Goal: Task Accomplishment & Management: Manage account settings

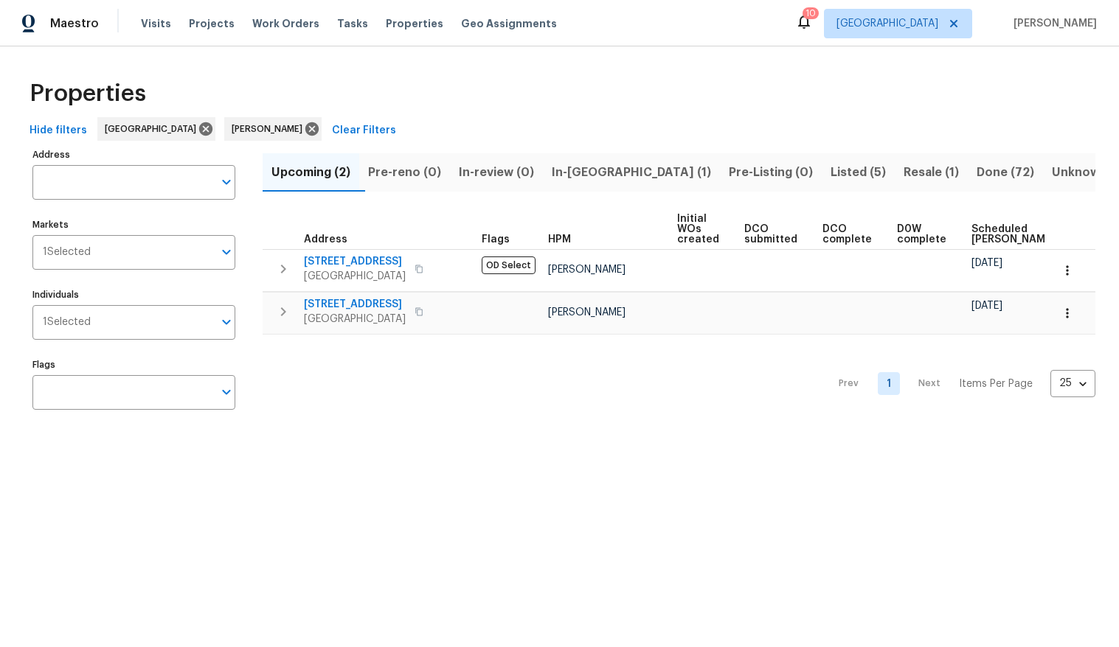
click at [534, 391] on div "Prev 1 Next Items Per Page 25 25 ​" at bounding box center [679, 380] width 833 height 90
click at [155, 27] on span "Visits" at bounding box center [156, 23] width 30 height 15
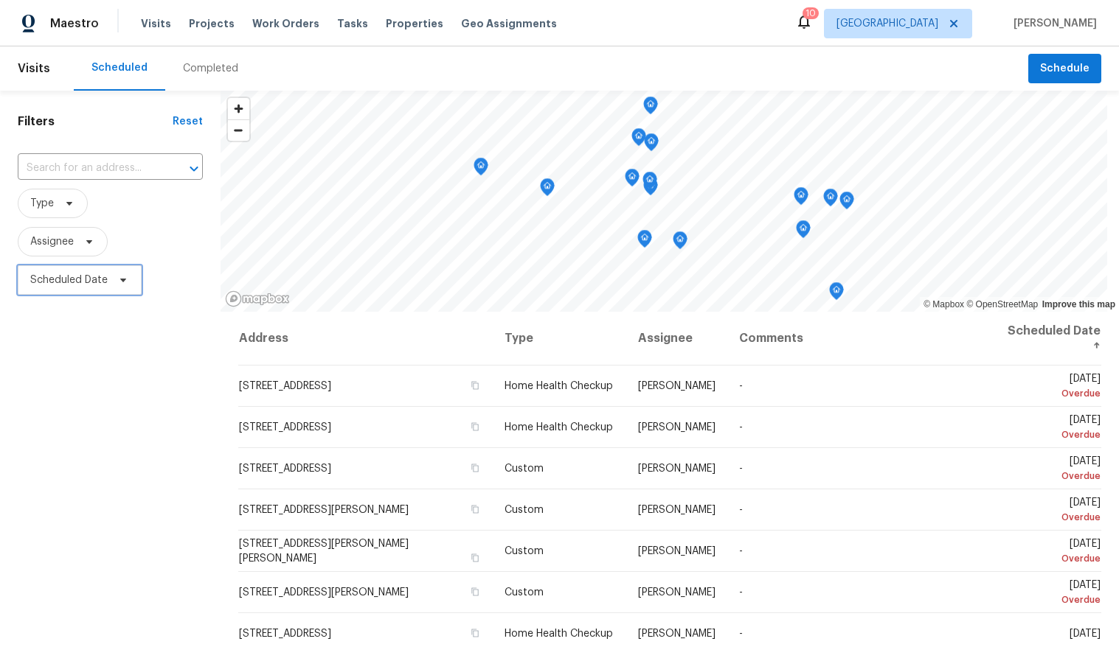
click at [61, 279] on span "Scheduled Date" at bounding box center [68, 280] width 77 height 15
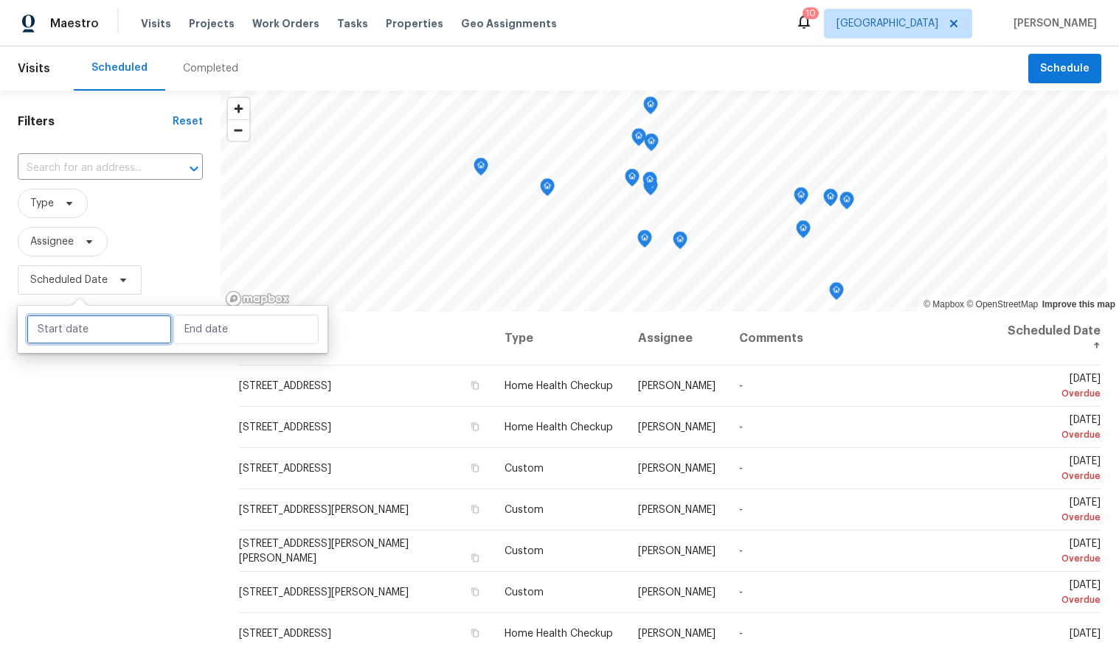
select select "9"
select select "2025"
select select "10"
select select "2025"
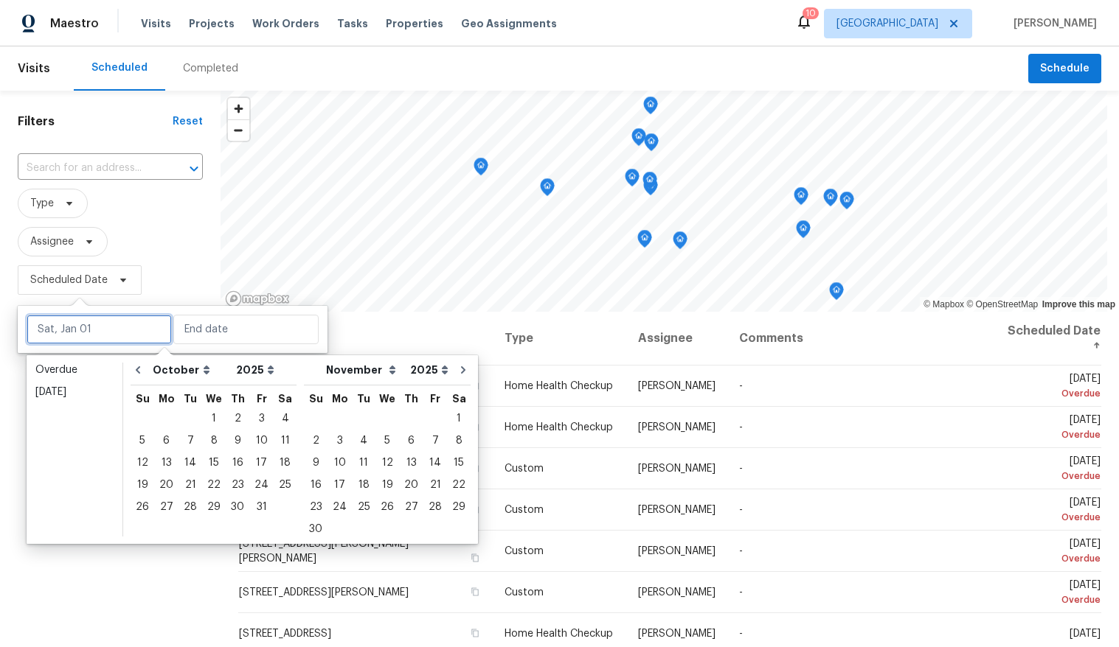
click at [73, 330] on input "text" at bounding box center [99, 329] width 145 height 29
click at [202, 456] on div "15" at bounding box center [214, 463] width 24 height 21
type input "[DATE]"
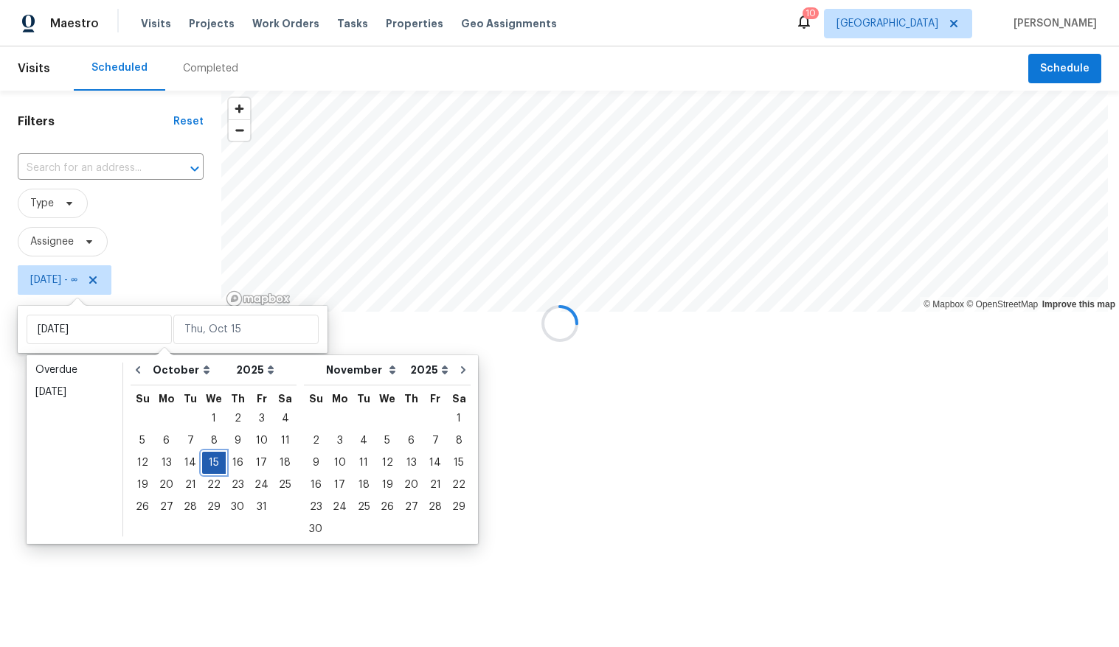
click at [202, 456] on div "15" at bounding box center [214, 463] width 24 height 21
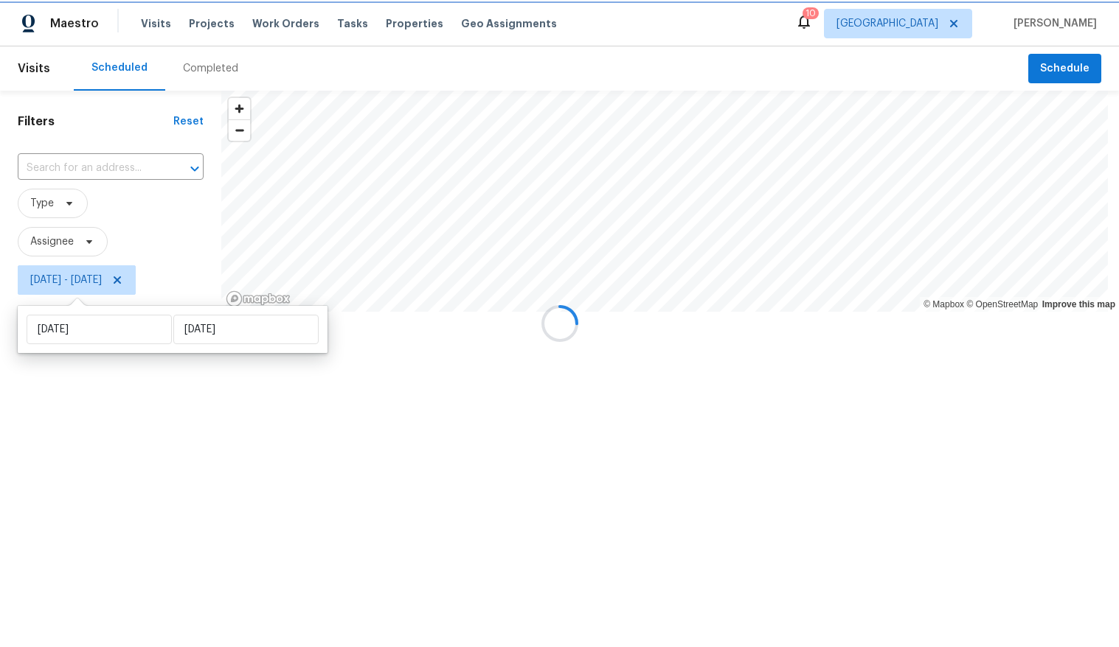
type input "[DATE]"
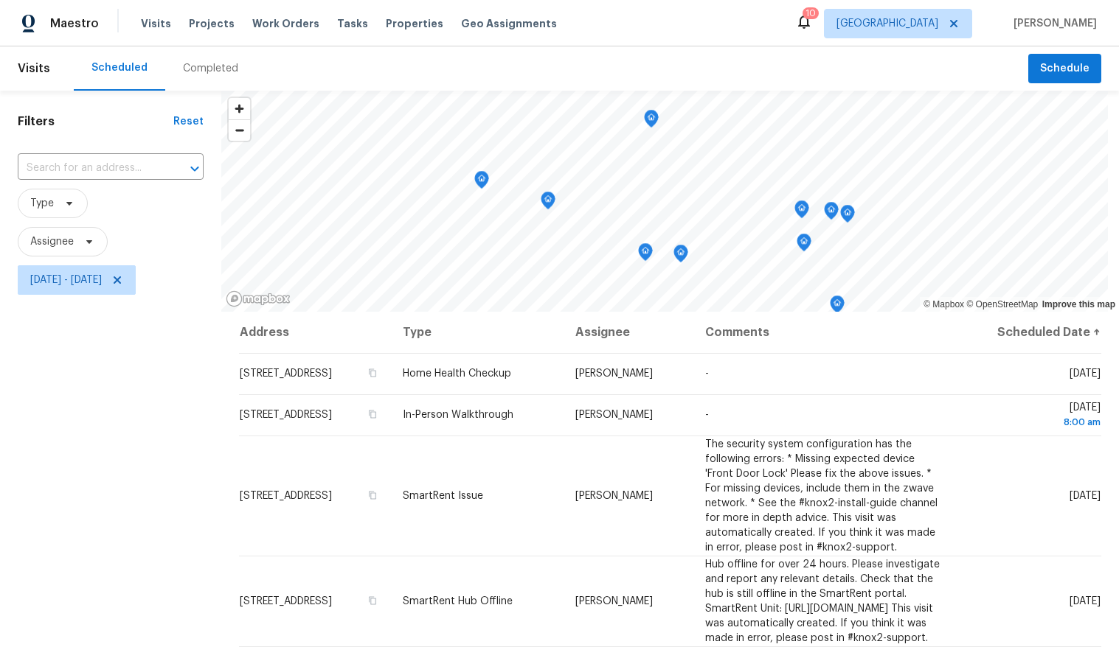
click at [72, 487] on div "Filters Reset ​ Type Assignee [DATE] - [DATE]" at bounding box center [110, 460] width 221 height 739
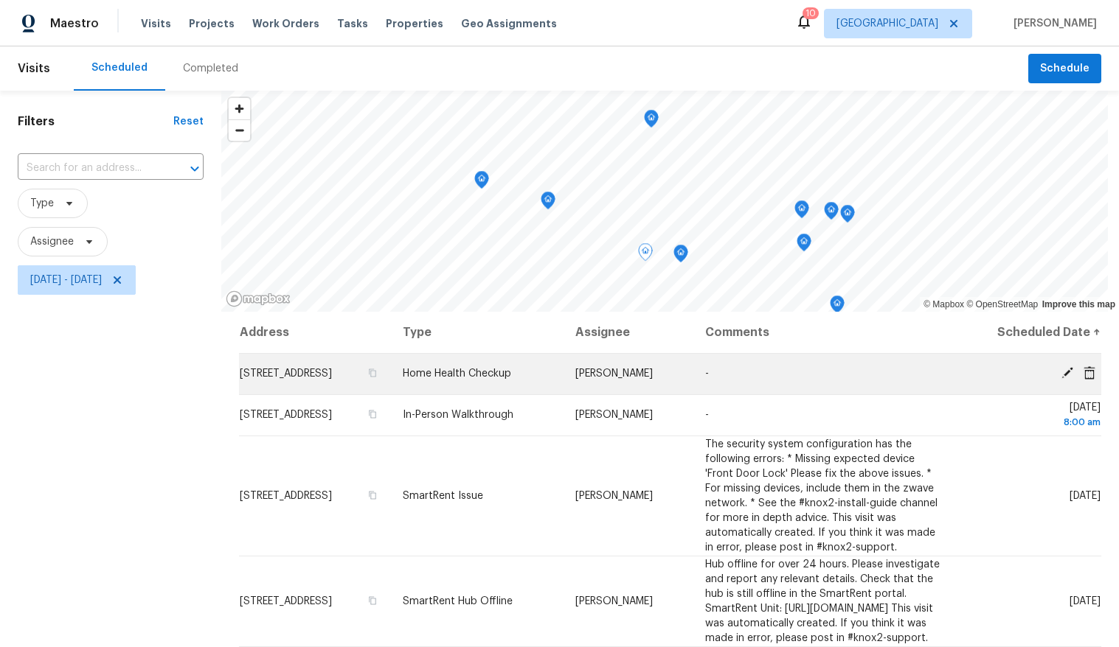
click at [1061, 379] on icon at bounding box center [1067, 373] width 12 height 12
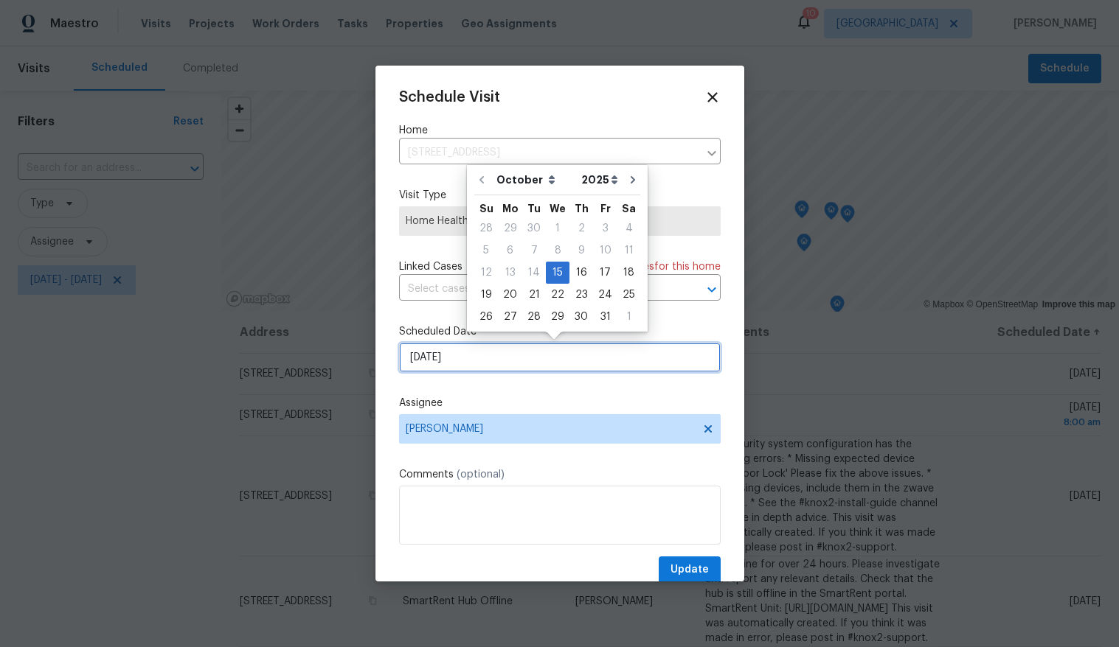
click at [510, 356] on input "[DATE]" at bounding box center [560, 357] width 322 height 29
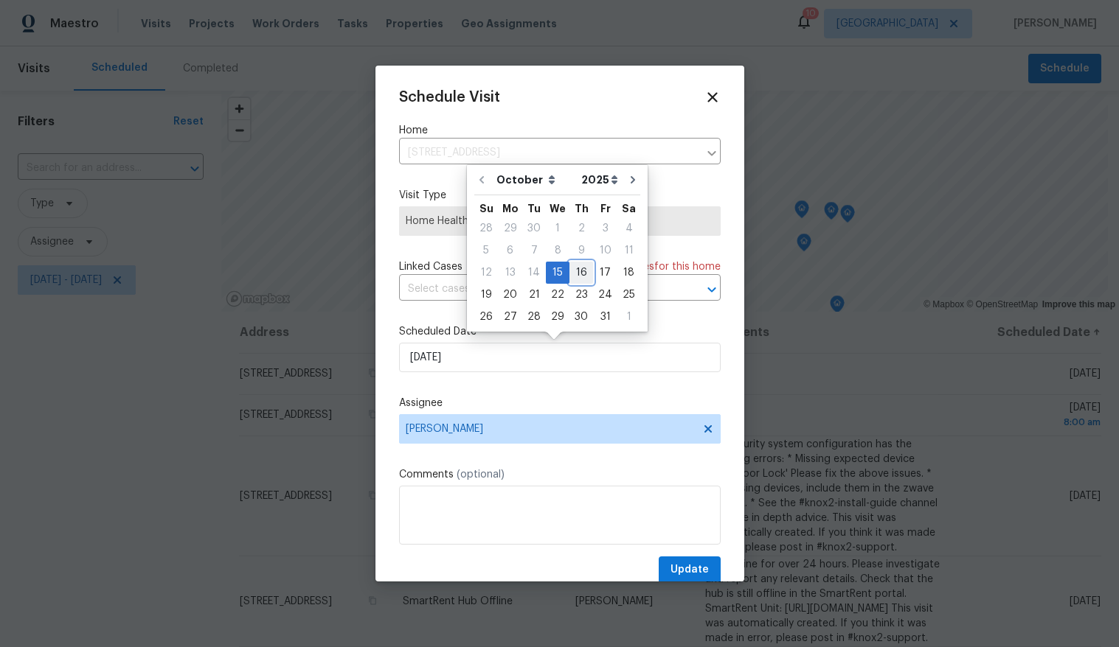
click at [577, 273] on div "16" at bounding box center [581, 273] width 24 height 21
type input "[DATE]"
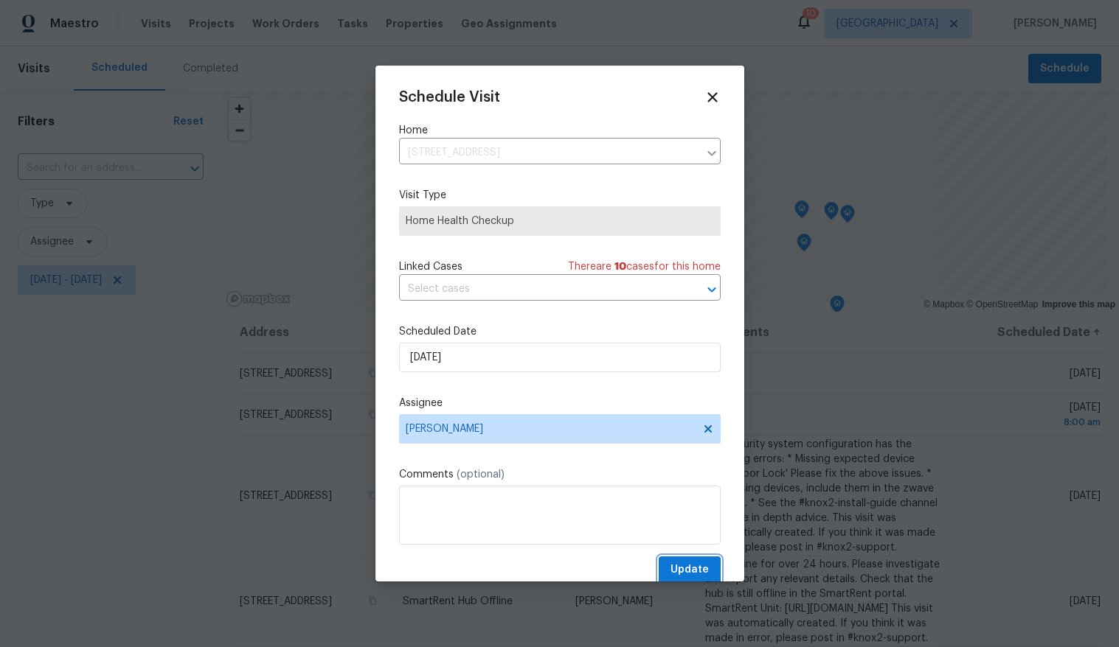
click at [679, 569] on span "Update" at bounding box center [689, 570] width 38 height 18
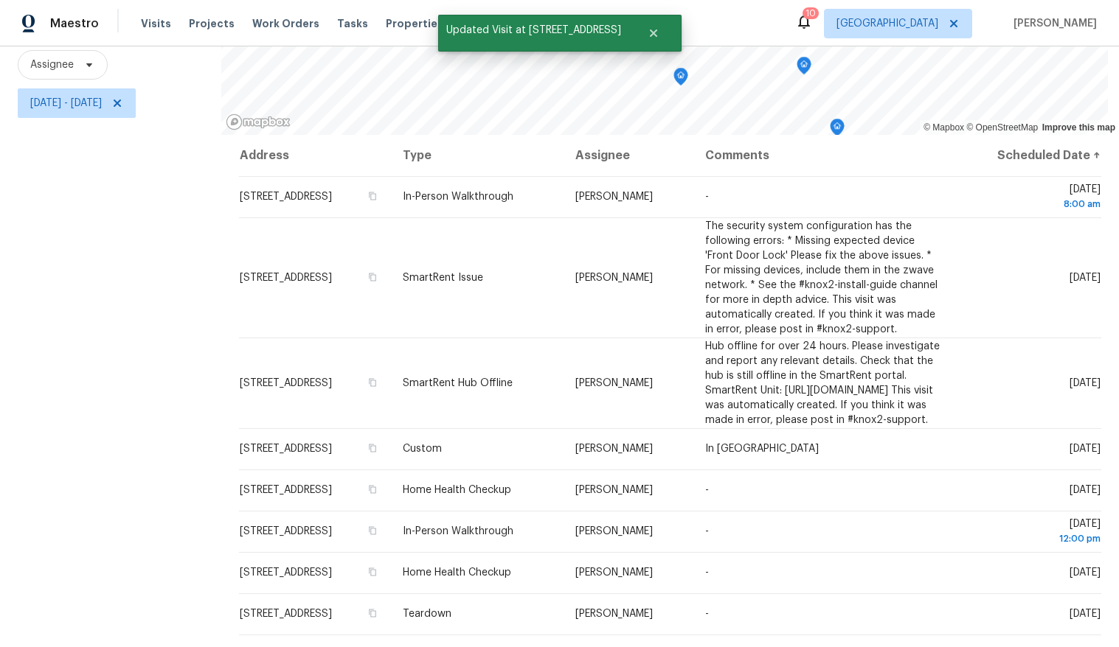
scroll to position [193, 0]
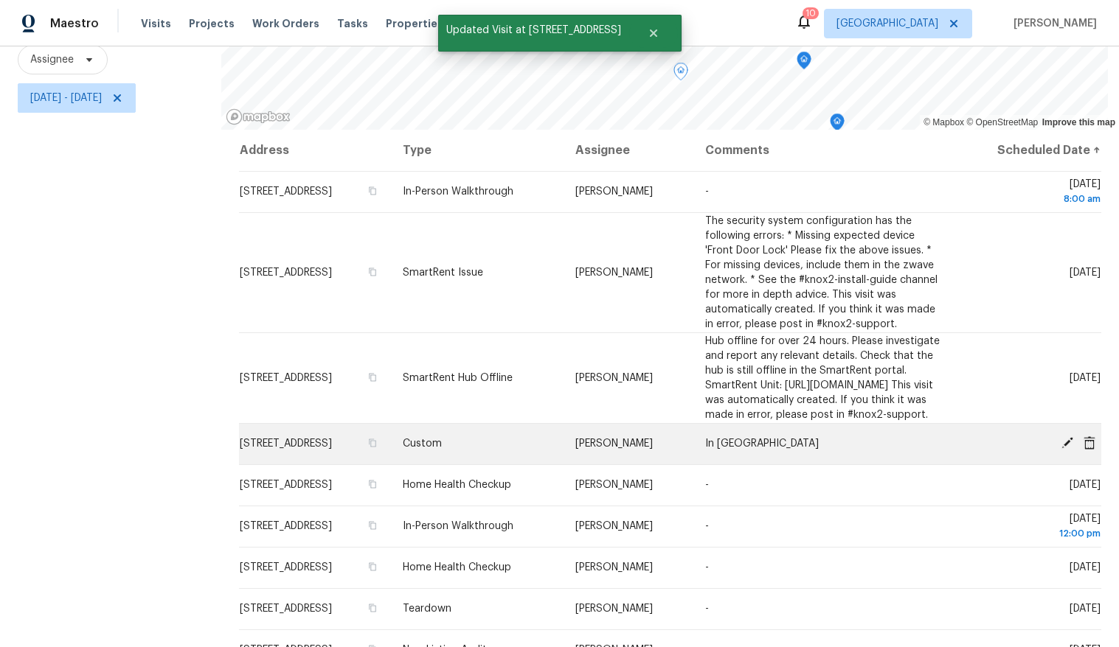
click at [1061, 449] on icon at bounding box center [1067, 443] width 12 height 12
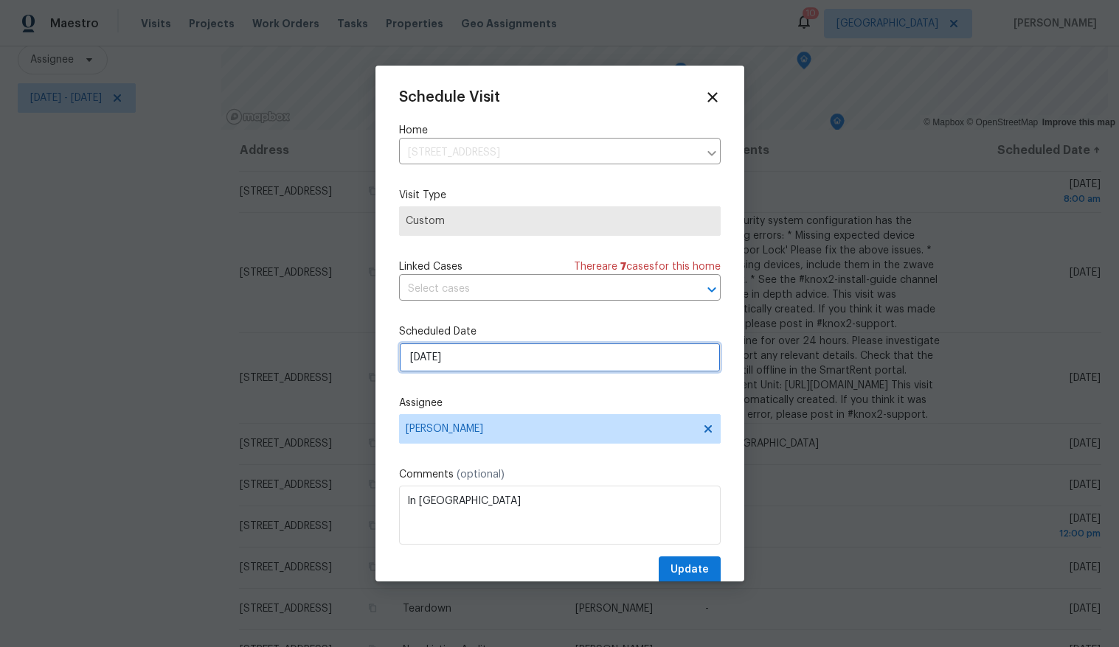
click at [518, 362] on input "[DATE]" at bounding box center [560, 357] width 322 height 29
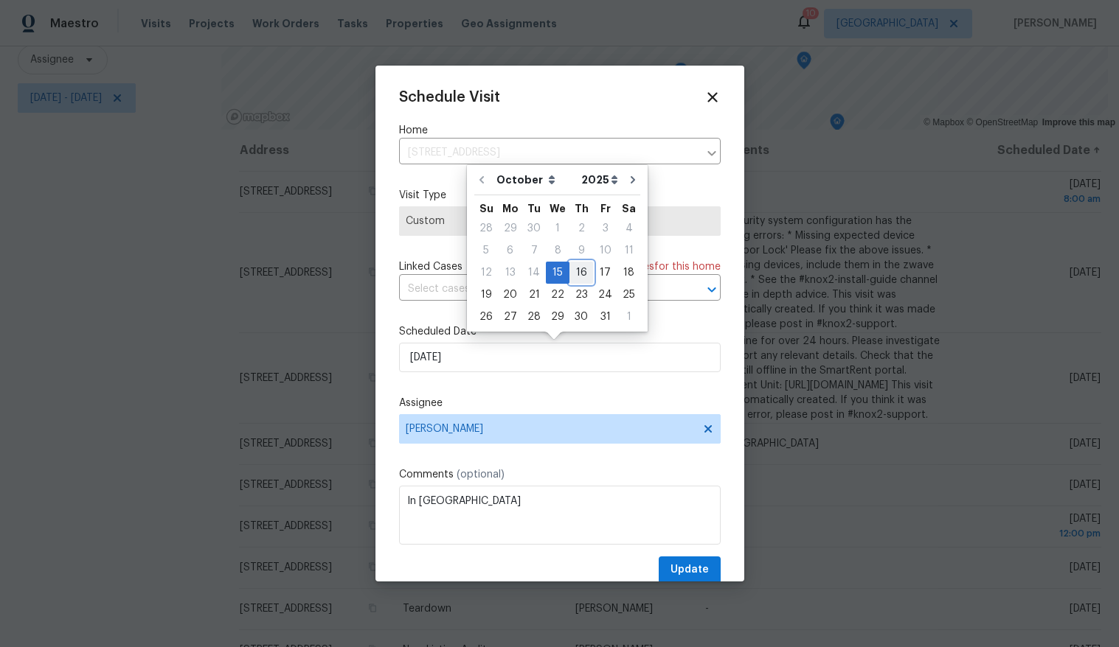
click at [571, 273] on div "16" at bounding box center [581, 273] width 24 height 21
type input "[DATE]"
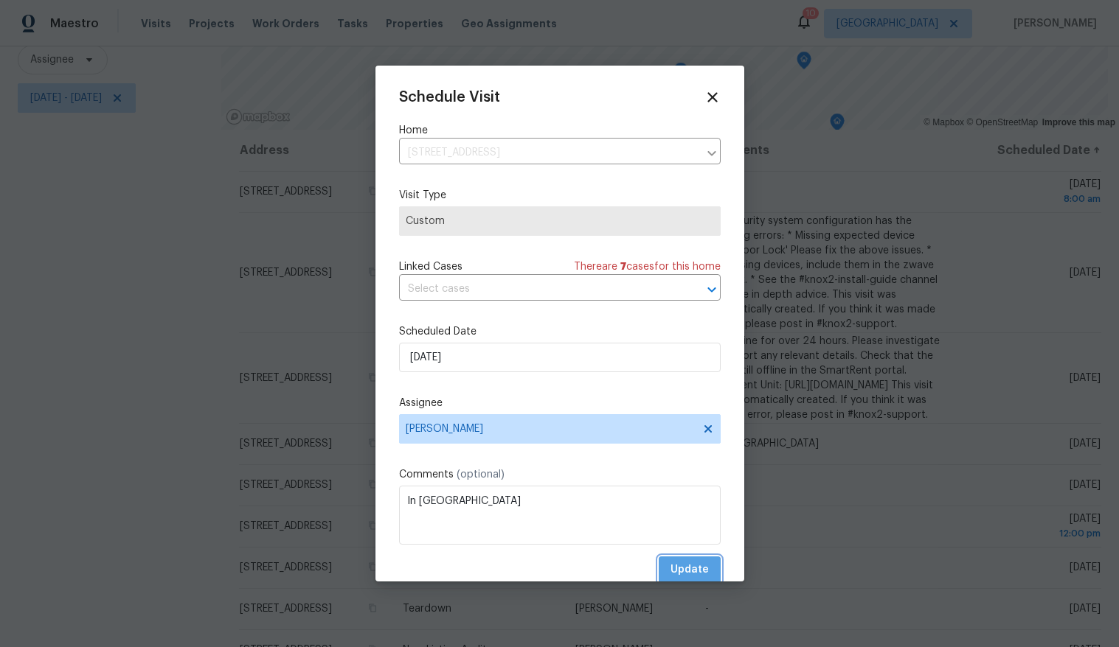
click at [678, 565] on span "Update" at bounding box center [689, 570] width 38 height 18
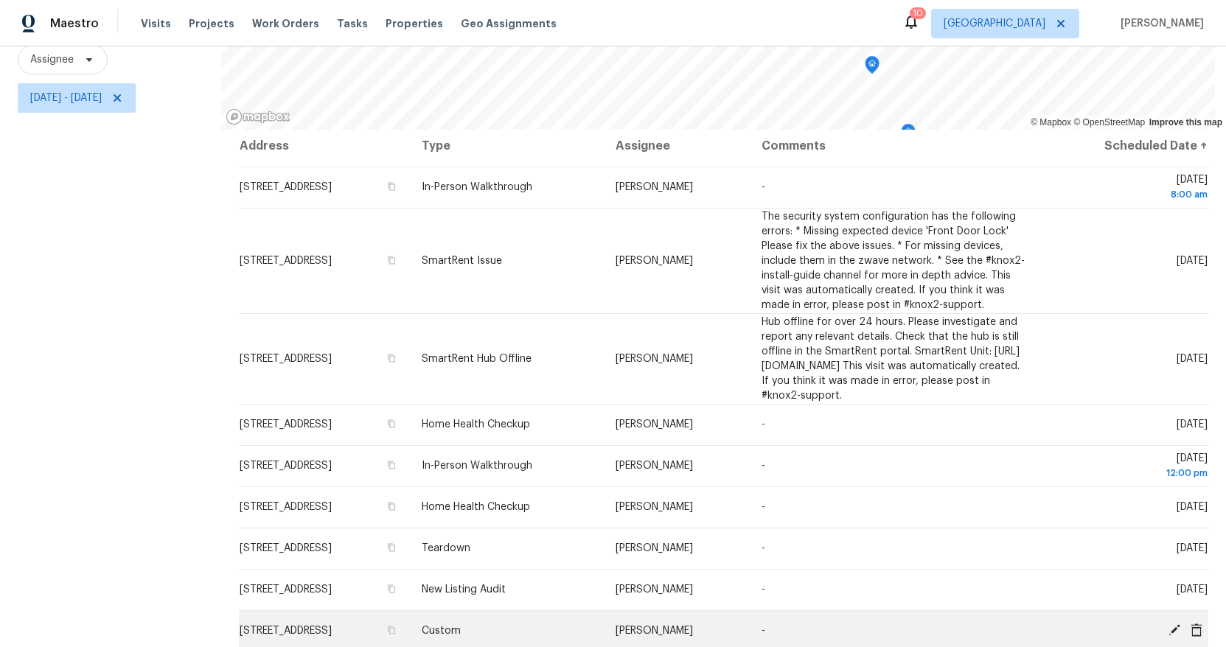
scroll to position [0, 0]
